Goal: Information Seeking & Learning: Find specific fact

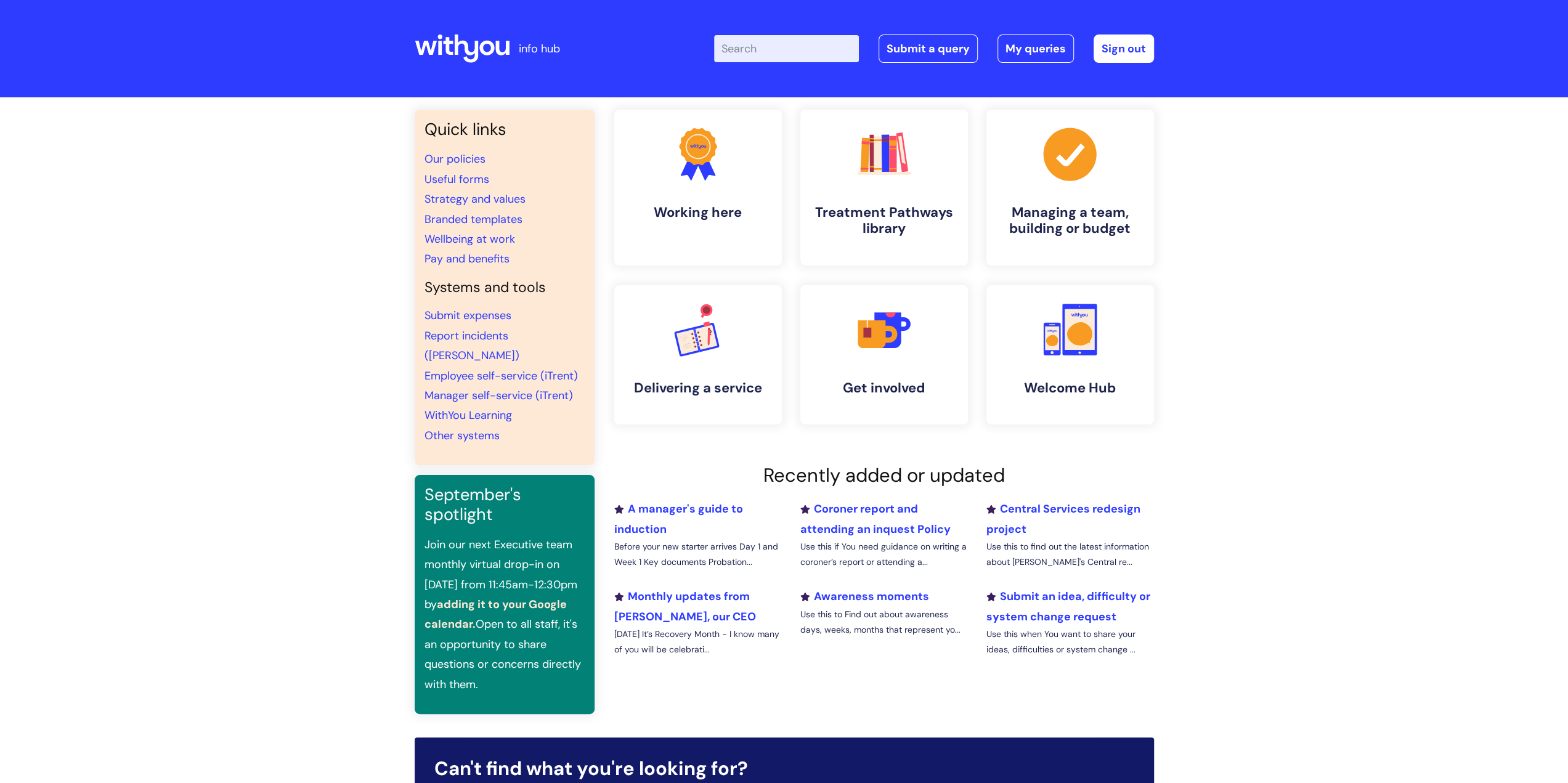
click at [738, 54] on input "Enter your search term here..." at bounding box center [786, 49] width 145 height 27
type input "practise standards adit"
click button "Search" at bounding box center [0, 0] width 0 height 0
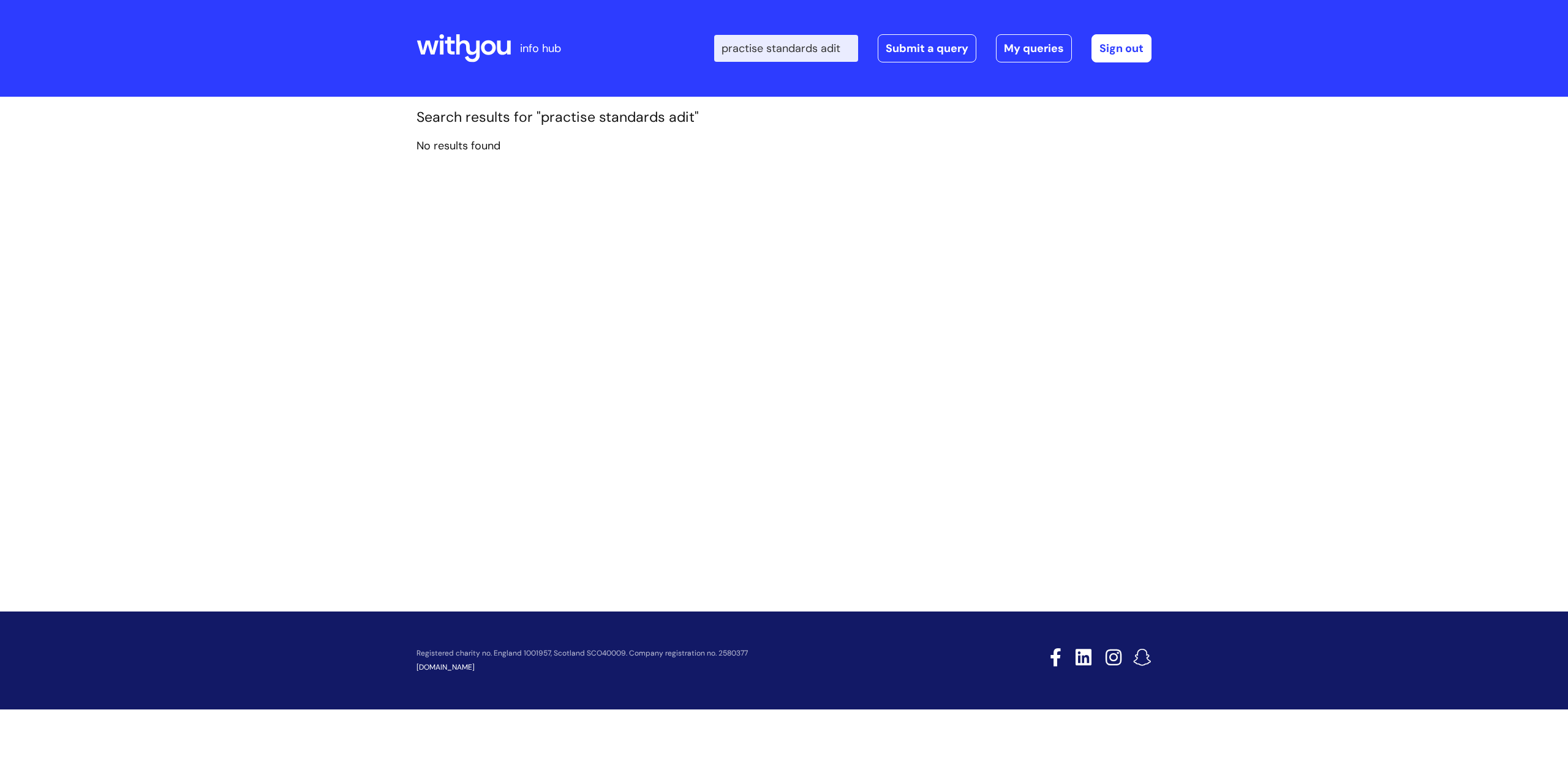
click at [828, 44] on input "practise standards adit" at bounding box center [786, 49] width 144 height 27
click at [835, 46] on input "practise standards adit" at bounding box center [786, 49] width 144 height 27
type input "practise standards"
click button "Search" at bounding box center [0, 0] width 0 height 0
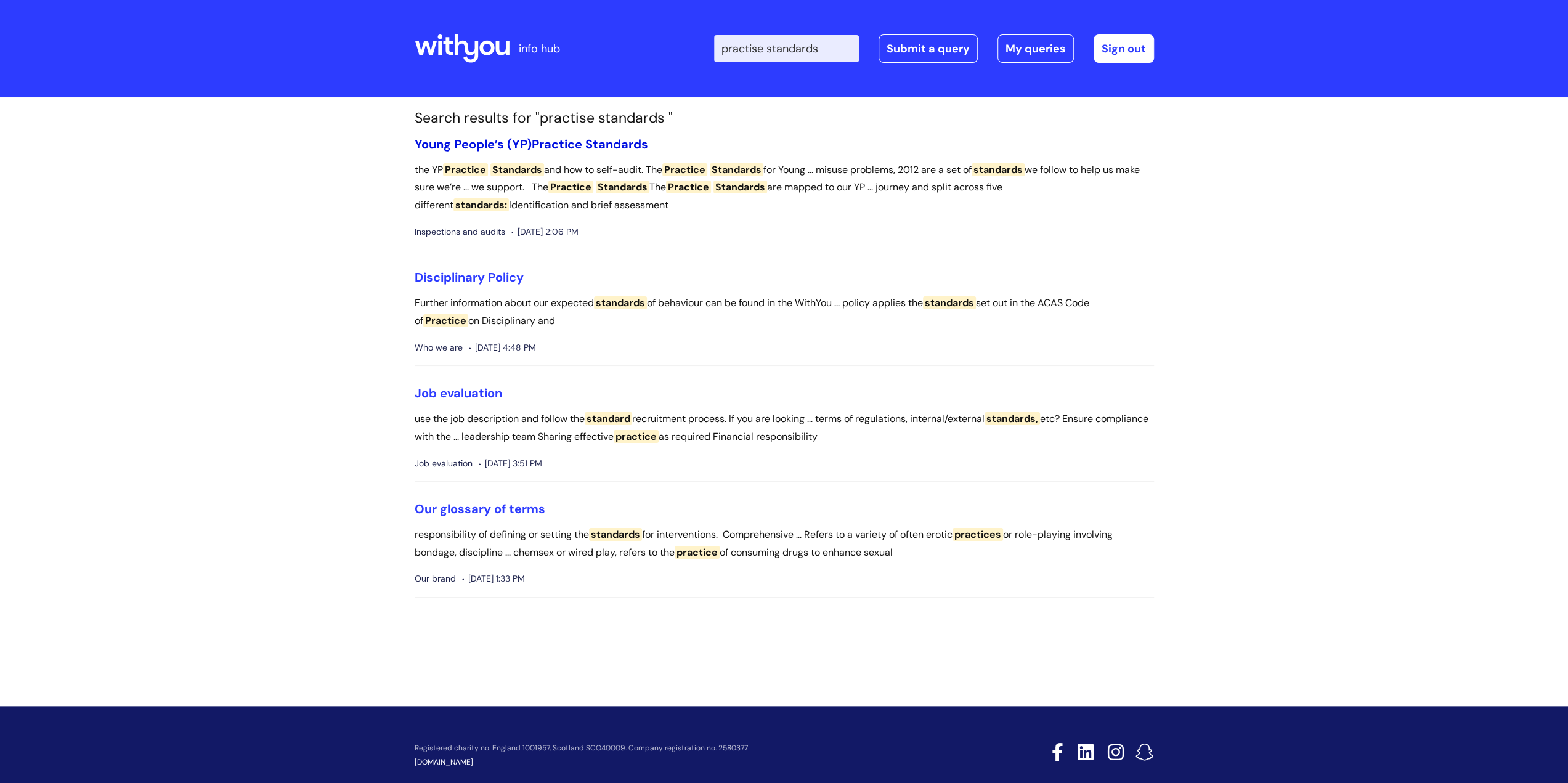
click at [514, 146] on link "Young People’s (YP) Practice Standards" at bounding box center [531, 144] width 234 height 16
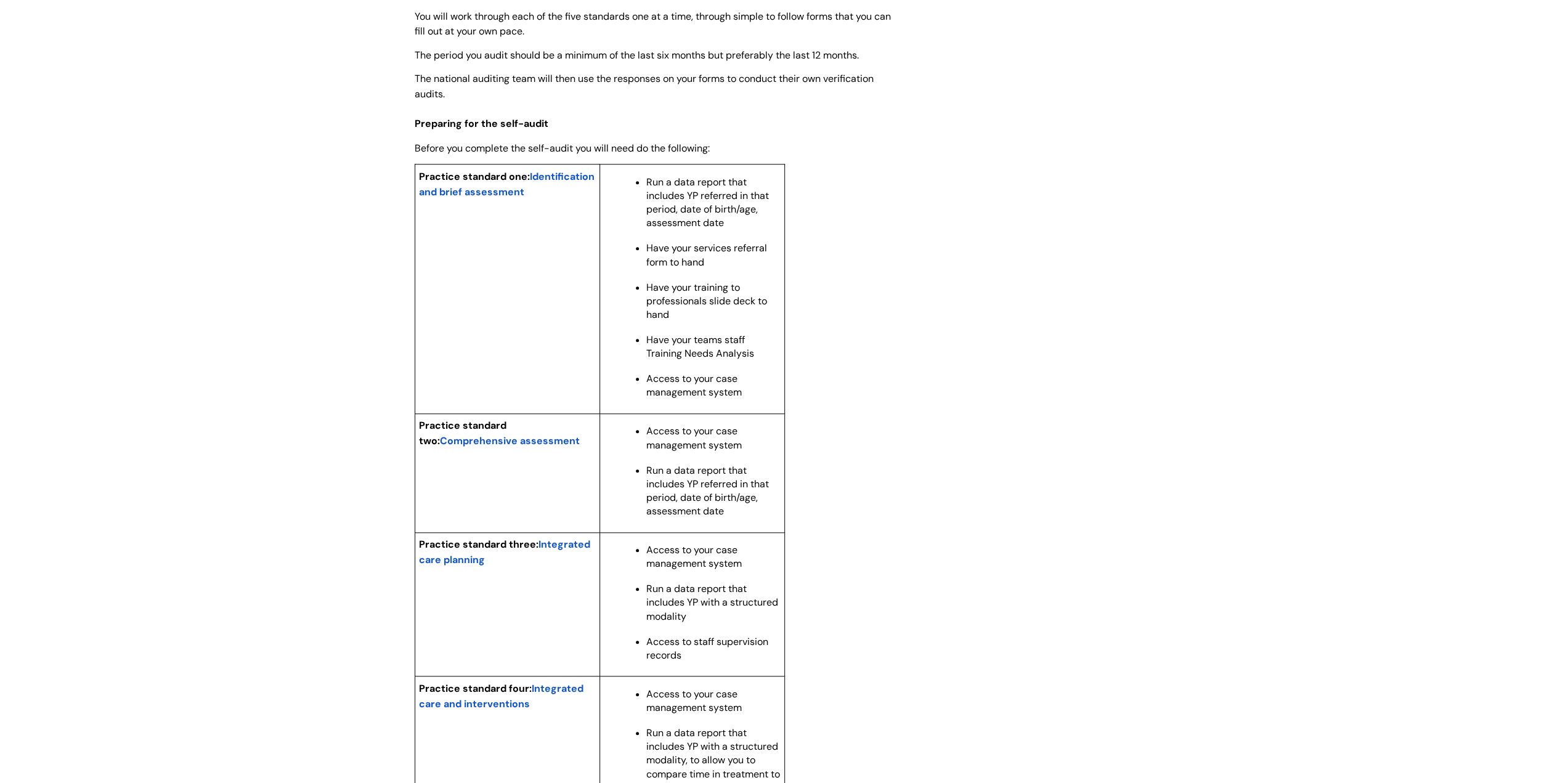
scroll to position [1048, 0]
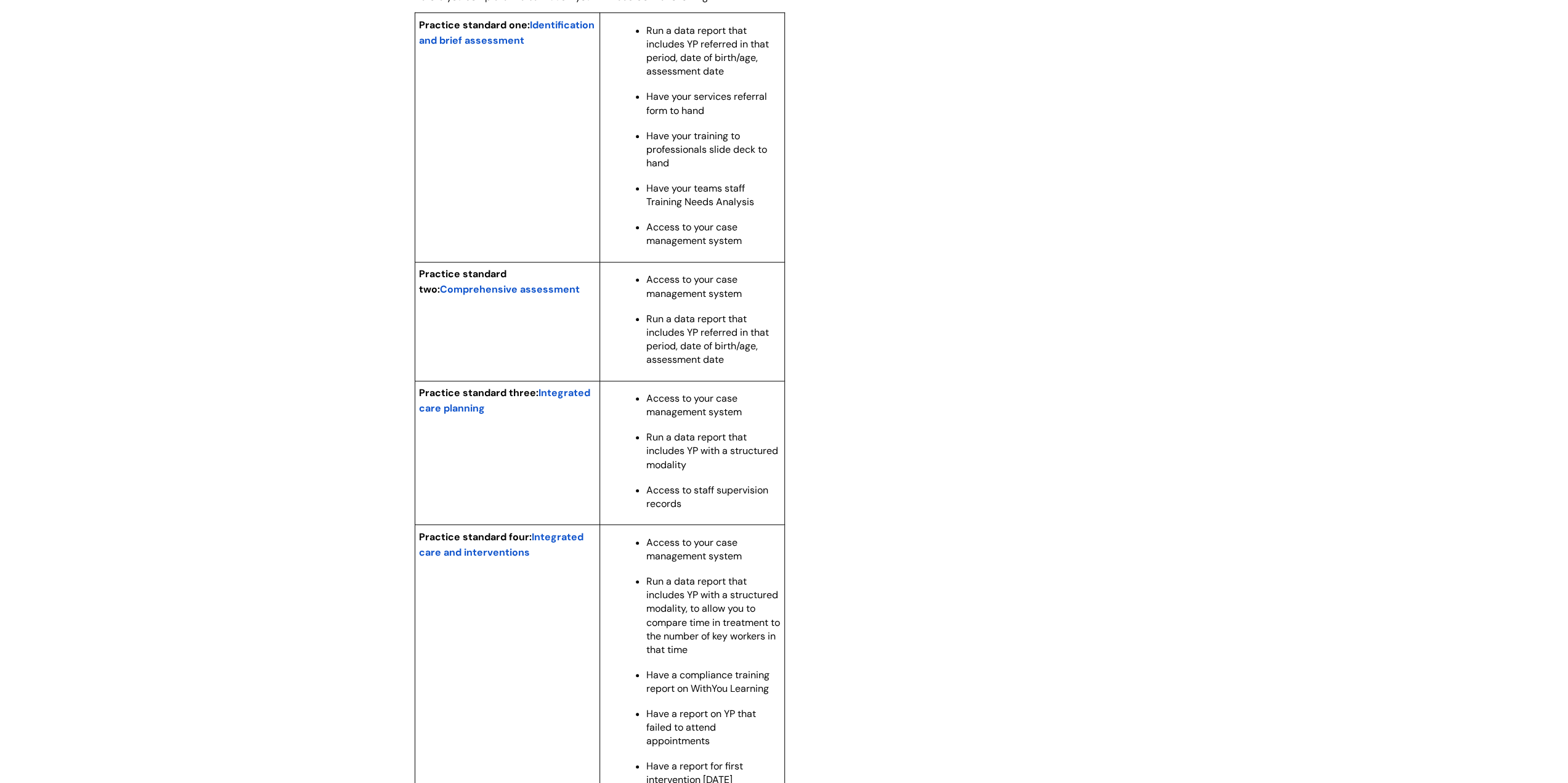
click at [557, 296] on span "Comprehensive assessment" at bounding box center [510, 289] width 140 height 13
